Goal: Task Accomplishment & Management: Manage account settings

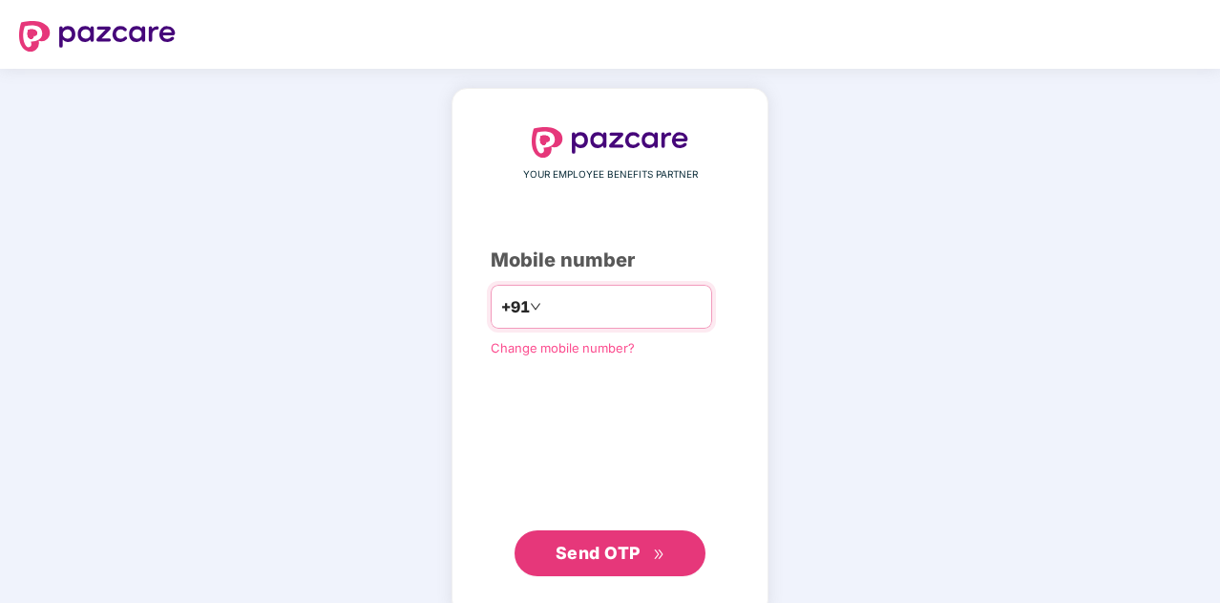
type input "**********"
click at [617, 552] on span "Send OTP" at bounding box center [598, 552] width 85 height 20
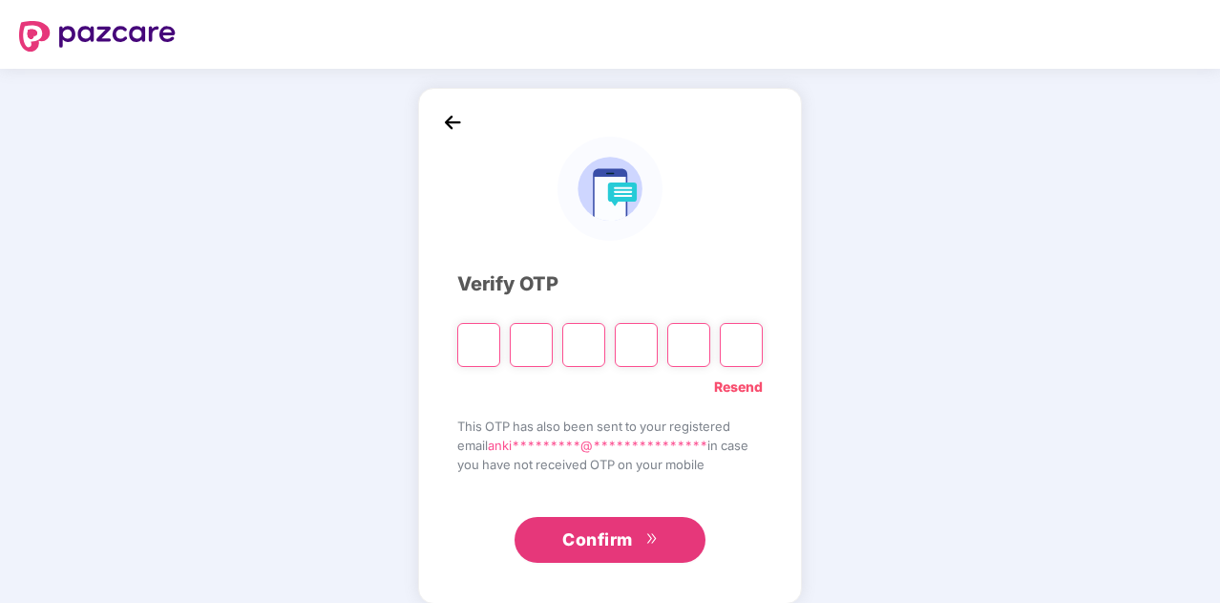
type input "*"
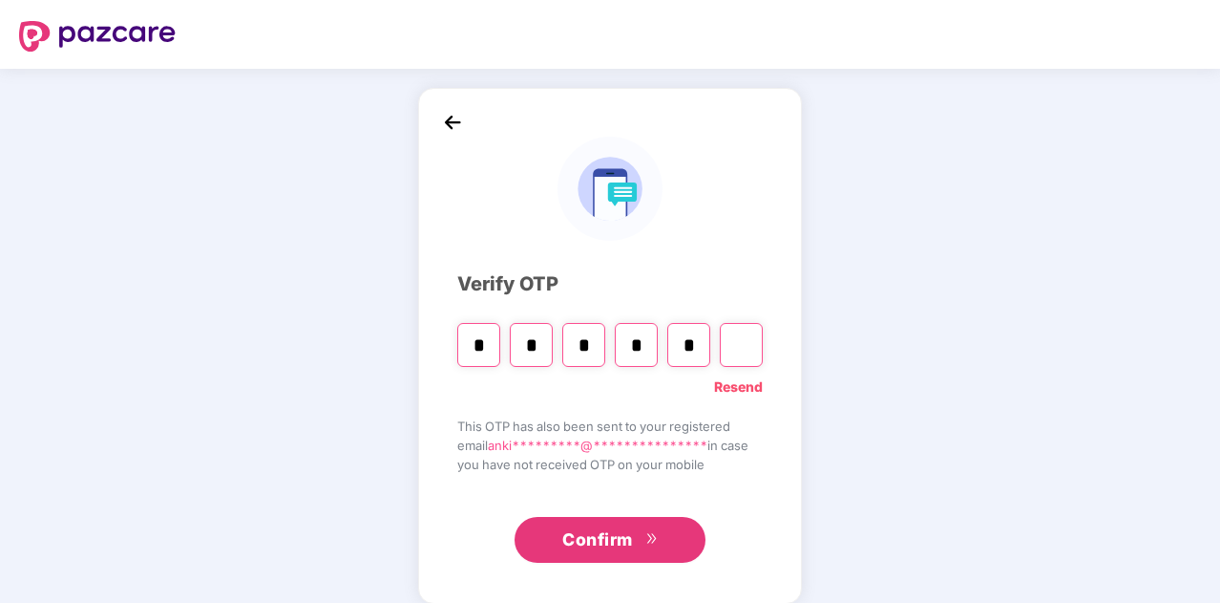
type input "*"
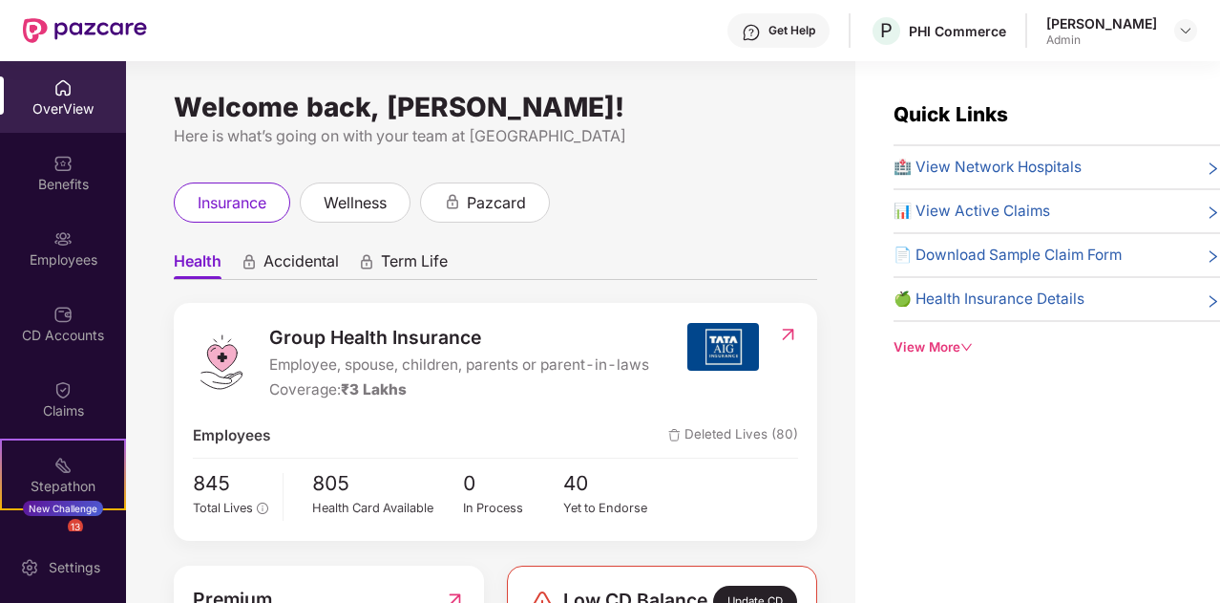
click at [772, 108] on div "Welcome back, [PERSON_NAME]!" at bounding box center [496, 106] width 644 height 15
click at [100, 243] on div "Employees" at bounding box center [63, 248] width 126 height 72
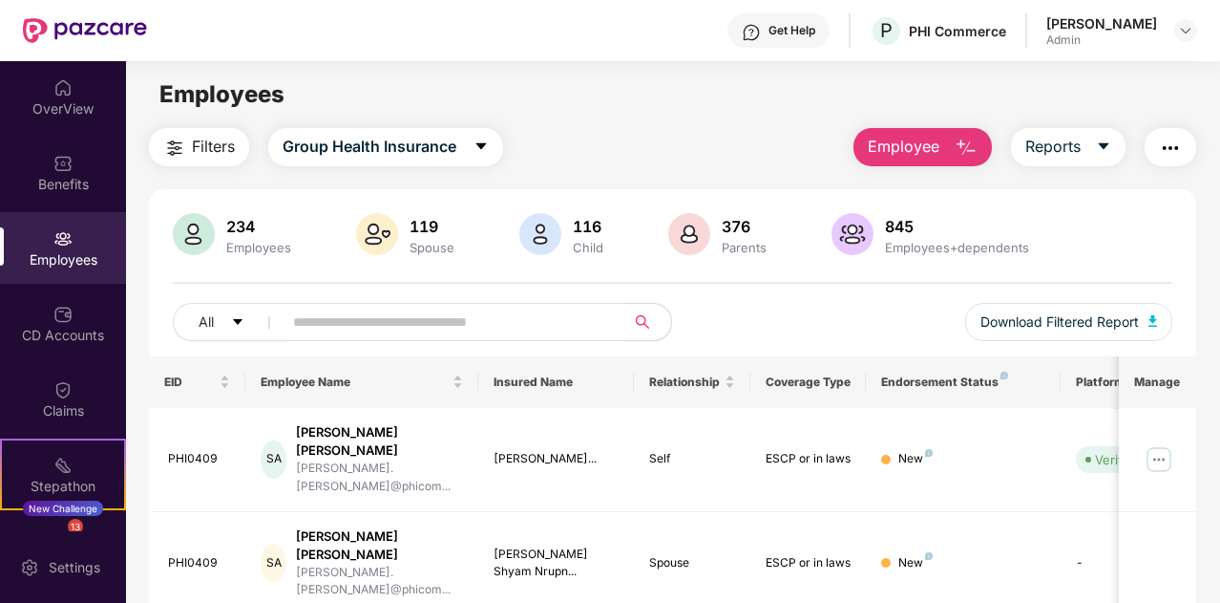
click at [1167, 146] on img "button" at bounding box center [1170, 148] width 23 height 23
click at [100, 166] on div "Benefits" at bounding box center [63, 173] width 126 height 72
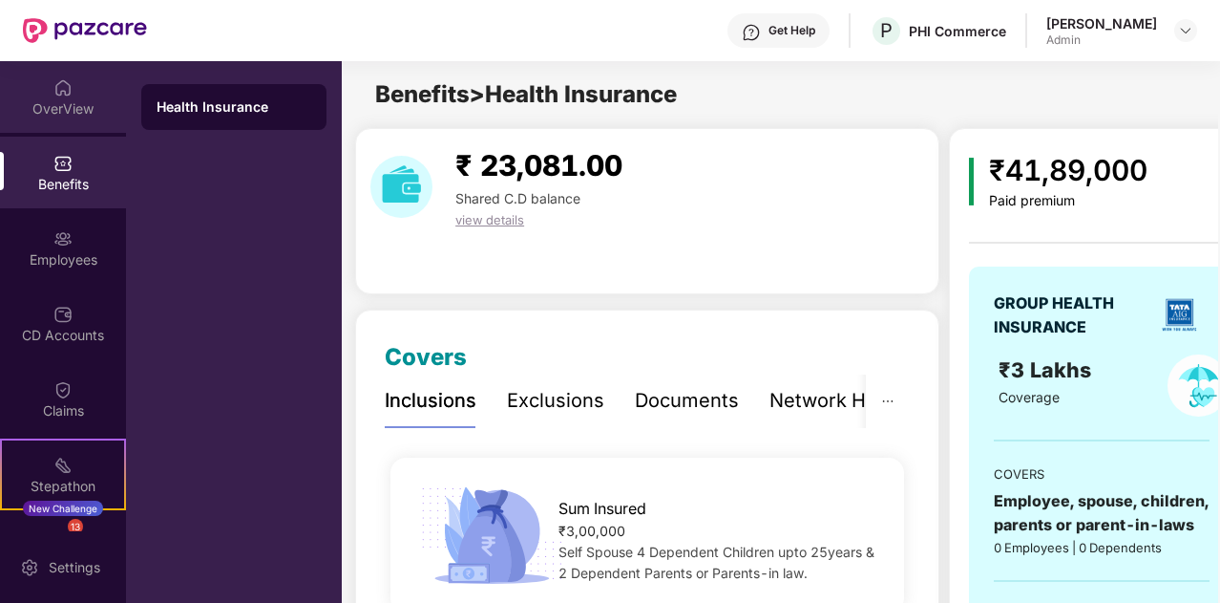
click at [86, 117] on div "OverView" at bounding box center [63, 108] width 126 height 19
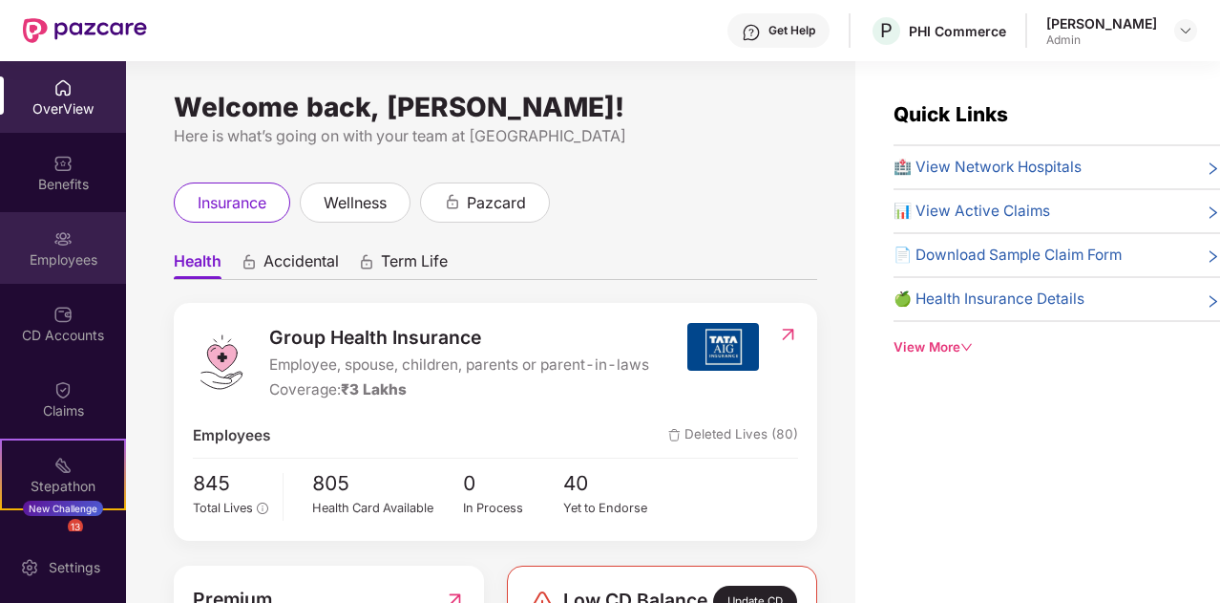
click at [84, 272] on div "Employees" at bounding box center [63, 248] width 126 height 72
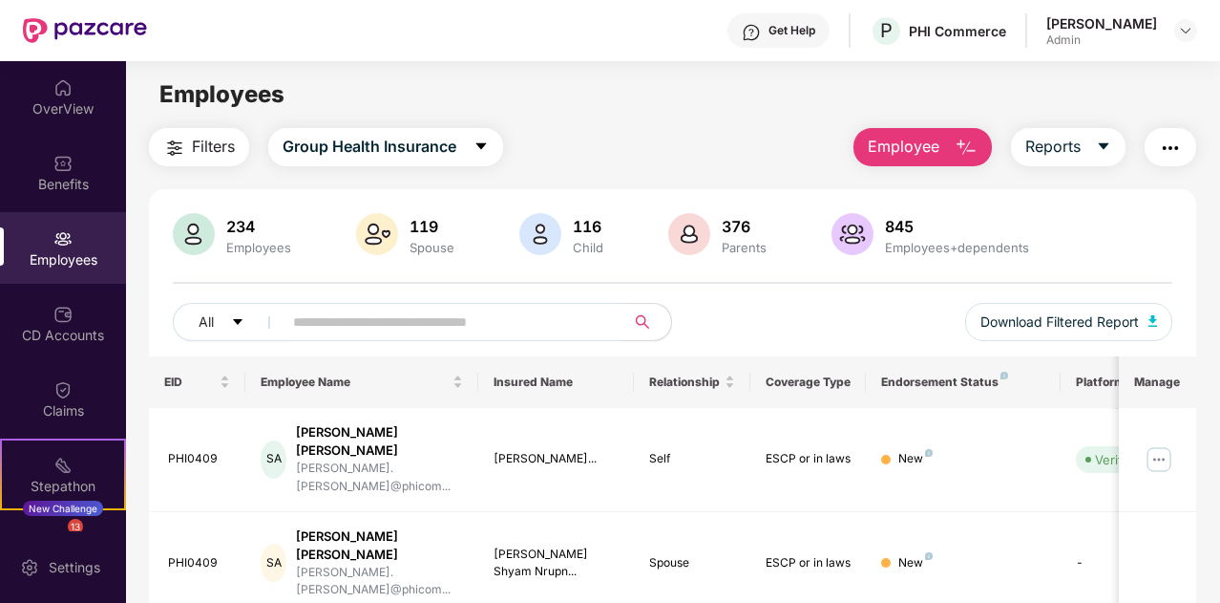
click at [1178, 139] on img "button" at bounding box center [1170, 148] width 23 height 23
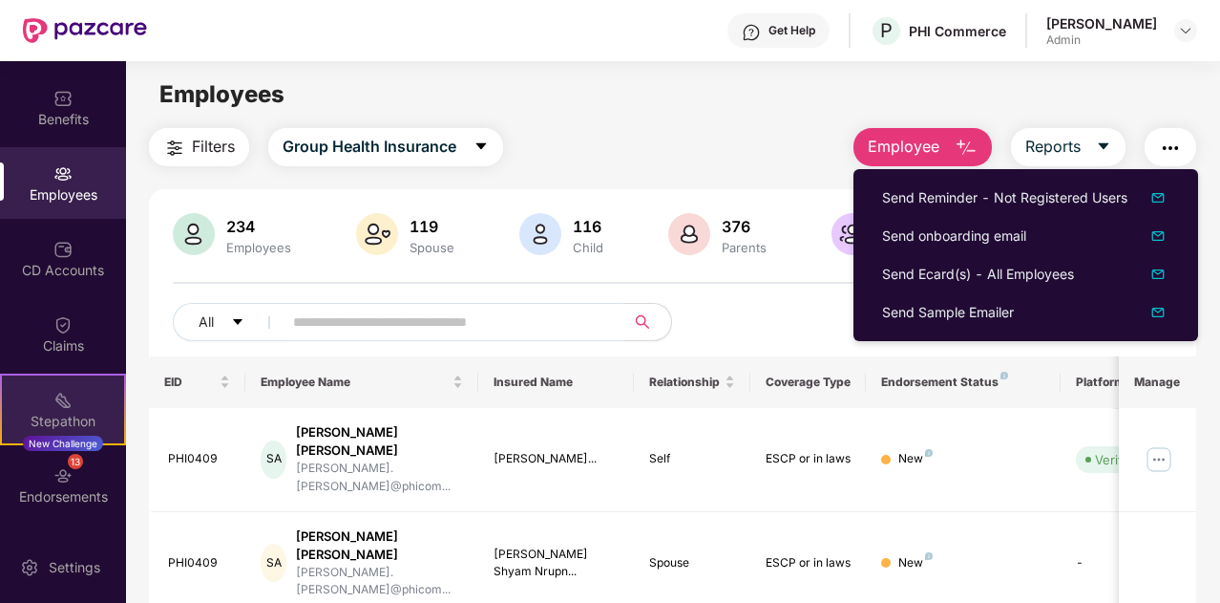
scroll to position [95, 0]
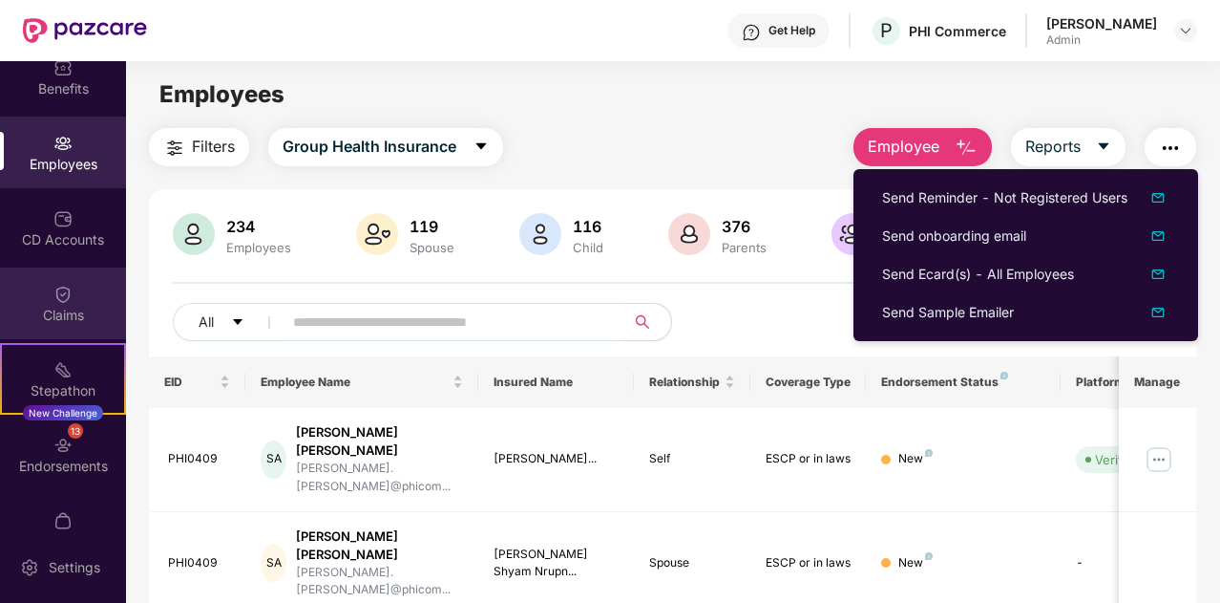
click at [82, 308] on div "Claims" at bounding box center [63, 315] width 126 height 19
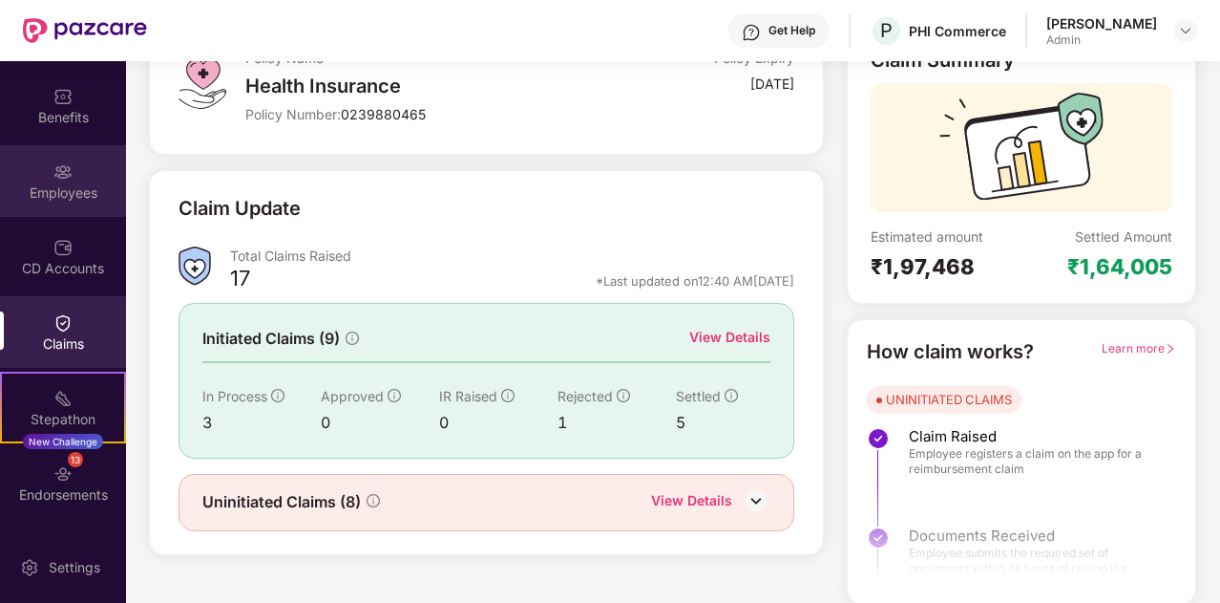
scroll to position [0, 0]
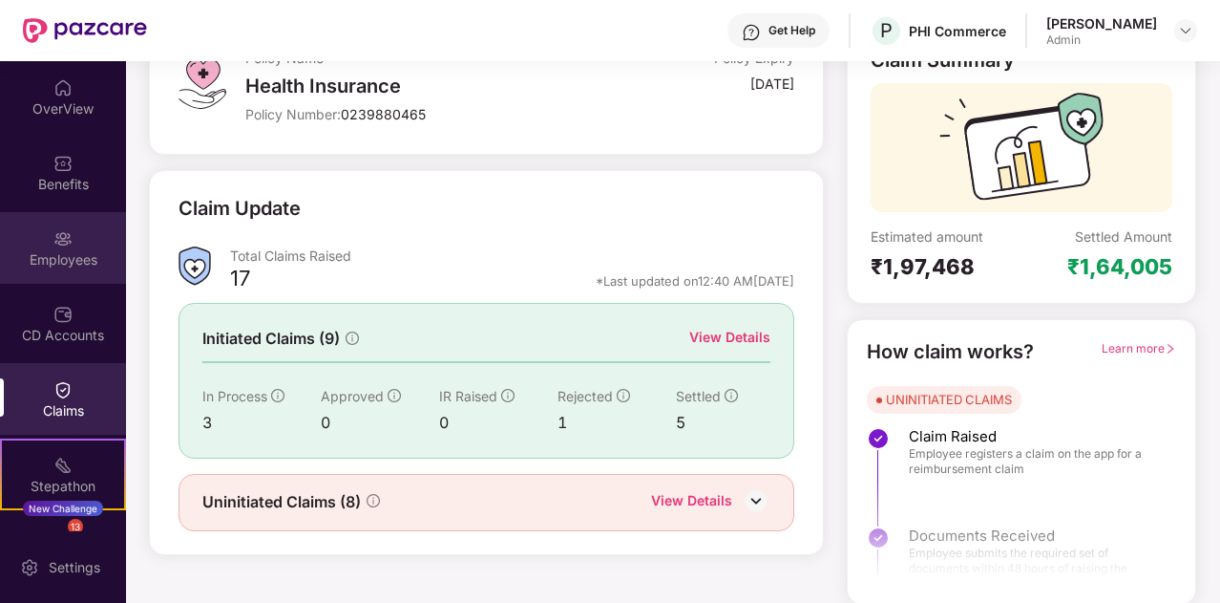
click at [74, 248] on div "Employees" at bounding box center [63, 248] width 126 height 72
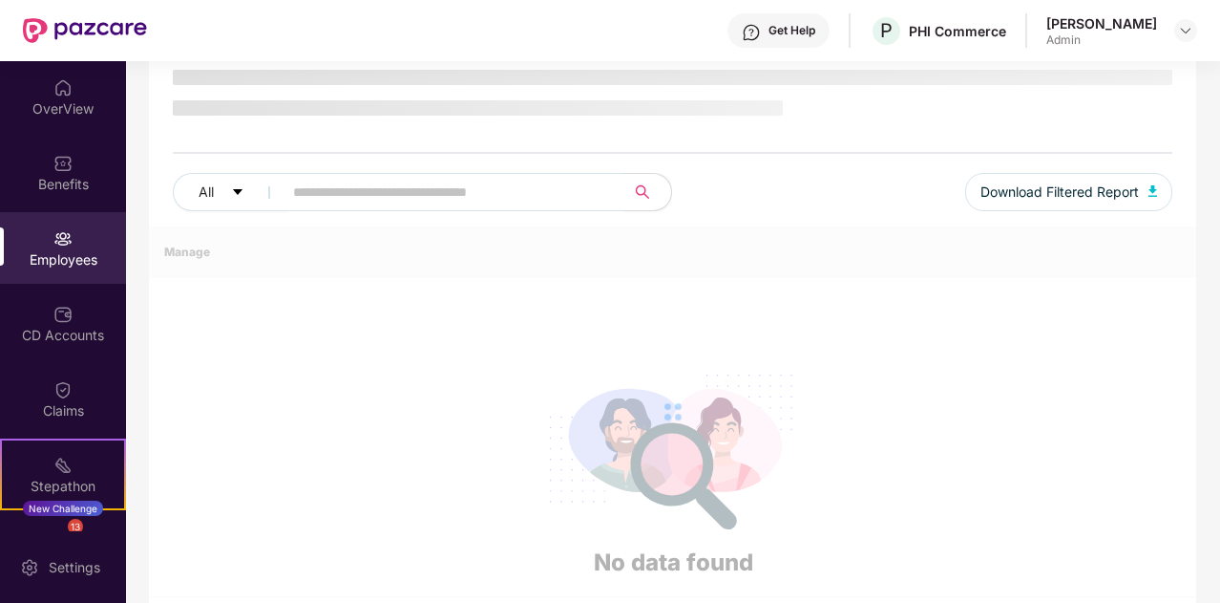
scroll to position [143, 0]
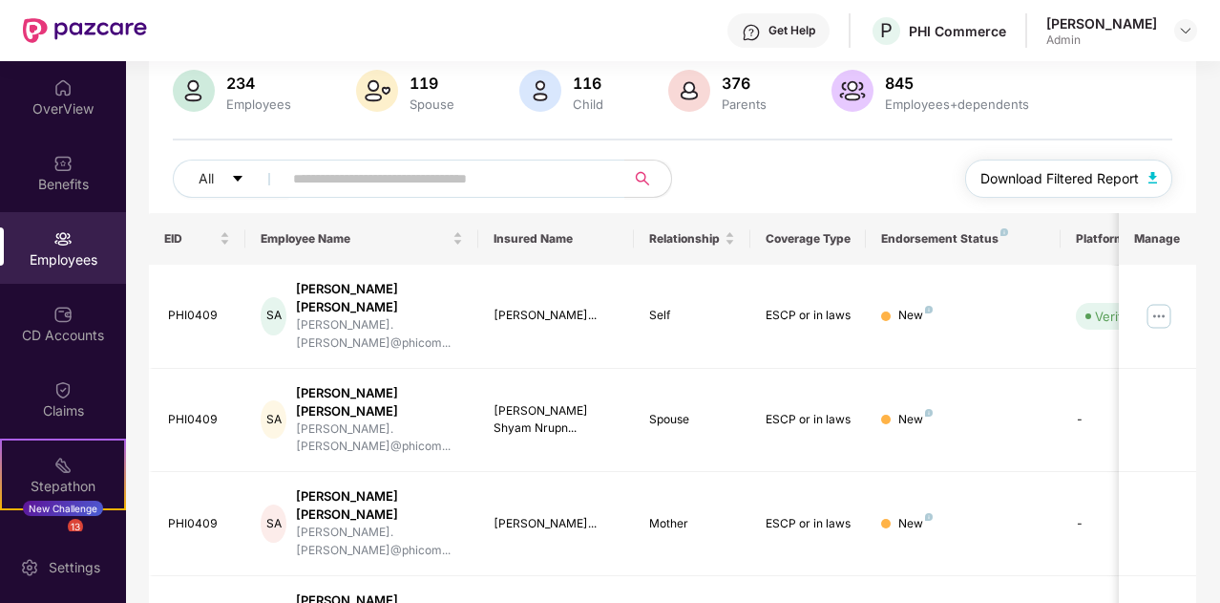
click at [1154, 177] on img "button" at bounding box center [1154, 177] width 10 height 11
click at [877, 186] on div "All Download Filtered Report" at bounding box center [673, 185] width 1000 height 53
click at [1153, 169] on button "Download Filtered Report" at bounding box center [1069, 178] width 208 height 38
click at [1152, 173] on img "button" at bounding box center [1154, 177] width 10 height 11
